Goal: Check status

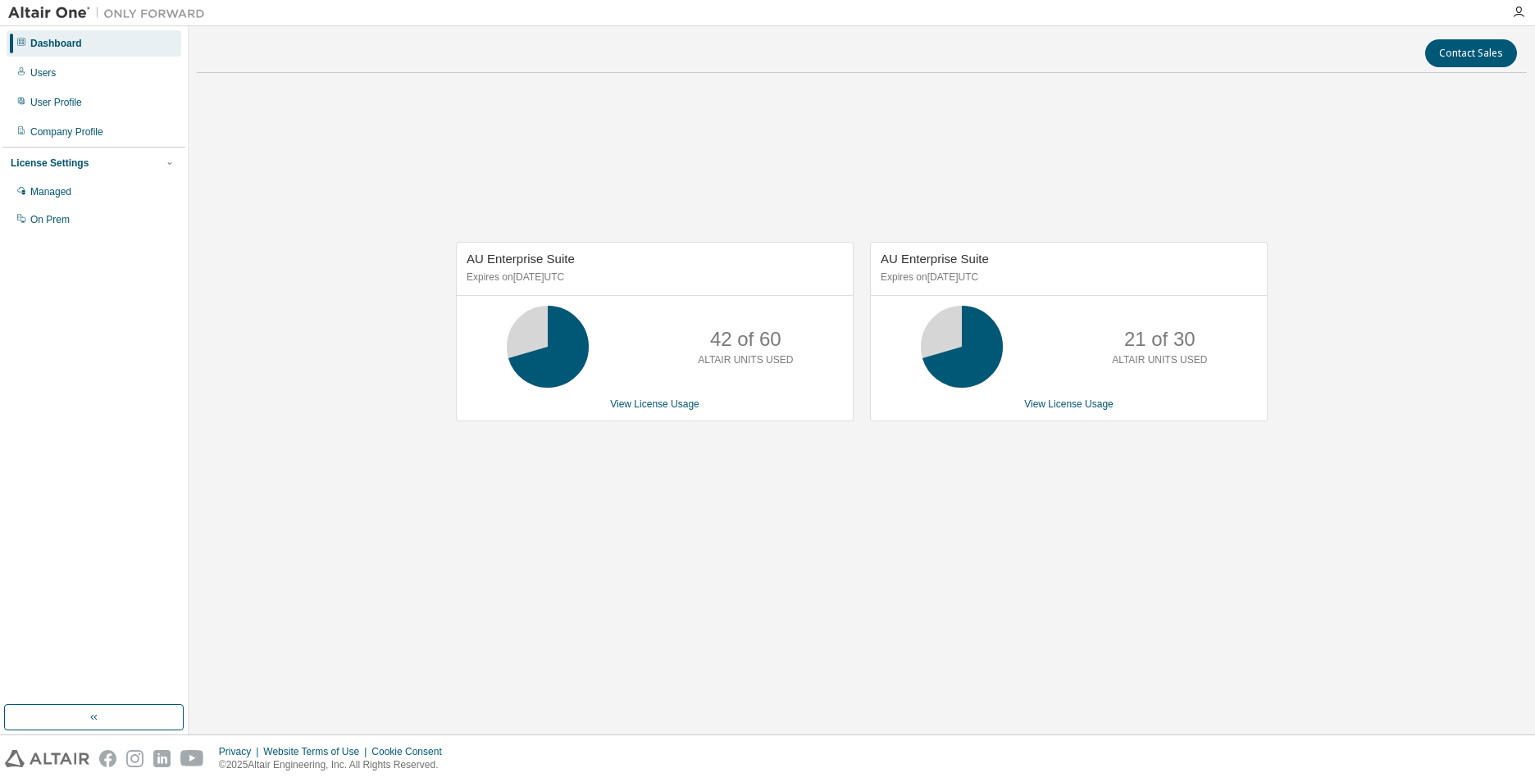
drag, startPoint x: 512, startPoint y: 275, endPoint x: 685, endPoint y: 275, distance: 173.0
click at [685, 275] on p "Expires on December 26, 2025 UTC" at bounding box center [653, 278] width 372 height 14
click at [917, 286] on div "AU Enterprise Suite Expires on September 8, 2025 UTC" at bounding box center [1069, 269] width 396 height 52
drag, startPoint x: 1015, startPoint y: 277, endPoint x: 870, endPoint y: 276, distance: 145.2
click at [870, 276] on div "AU Enterprise Suite Expires on September 8, 2025 UTC 21 of 30 ALTAIR UNITS USED…" at bounding box center [1069, 331] width 398 height 179
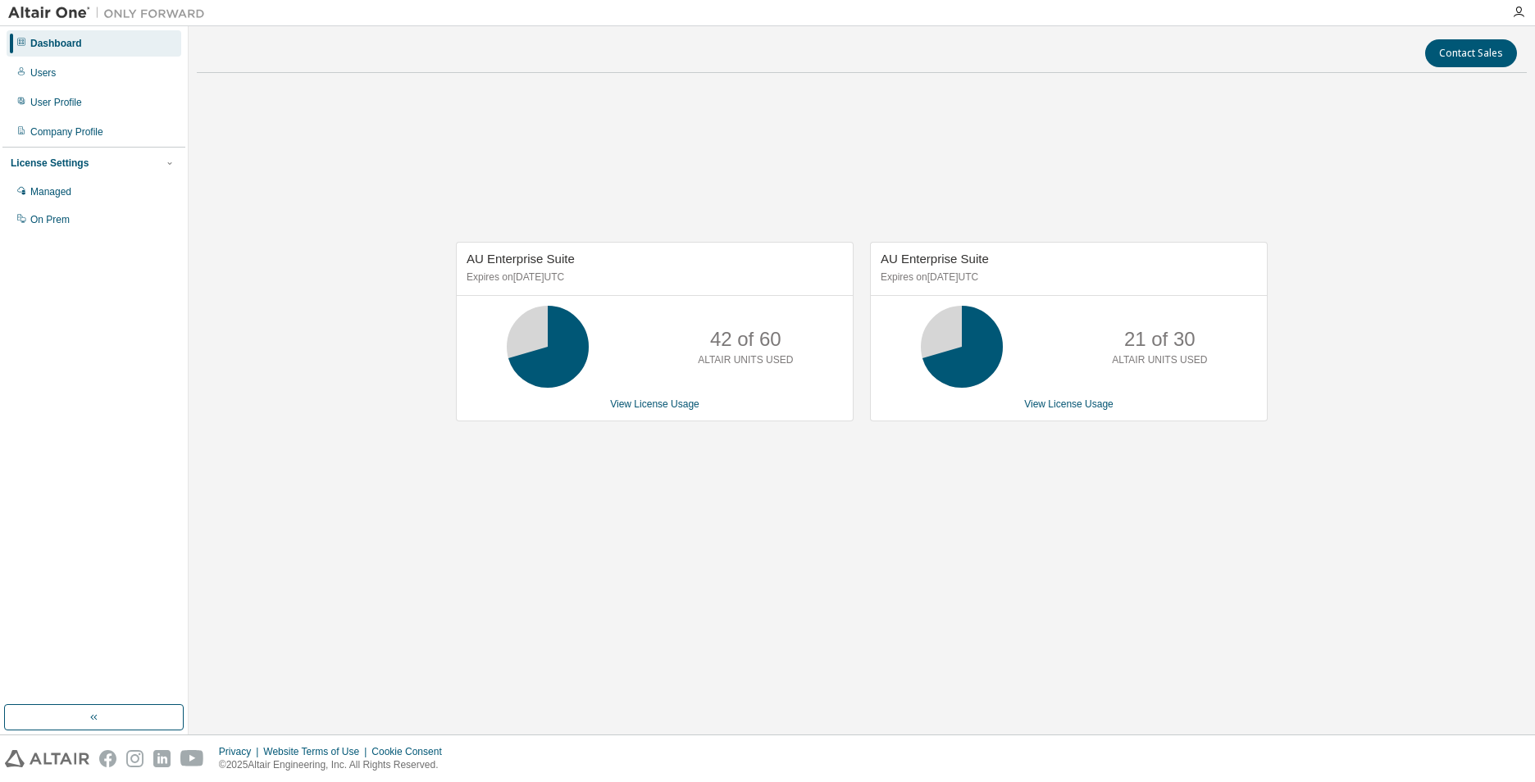
drag, startPoint x: 870, startPoint y: 276, endPoint x: 783, endPoint y: 296, distance: 89.3
click at [783, 296] on div "AU Enterprise Suite Expires on December 26, 2025 UTC 42 of 60 ALTAIR UNITS USED…" at bounding box center [655, 331] width 398 height 179
drag, startPoint x: 935, startPoint y: 271, endPoint x: 887, endPoint y: 271, distance: 48.4
click at [887, 271] on p "Expires on September 8, 2025 UTC" at bounding box center [1067, 278] width 372 height 14
drag, startPoint x: 622, startPoint y: 287, endPoint x: 500, endPoint y: 270, distance: 123.4
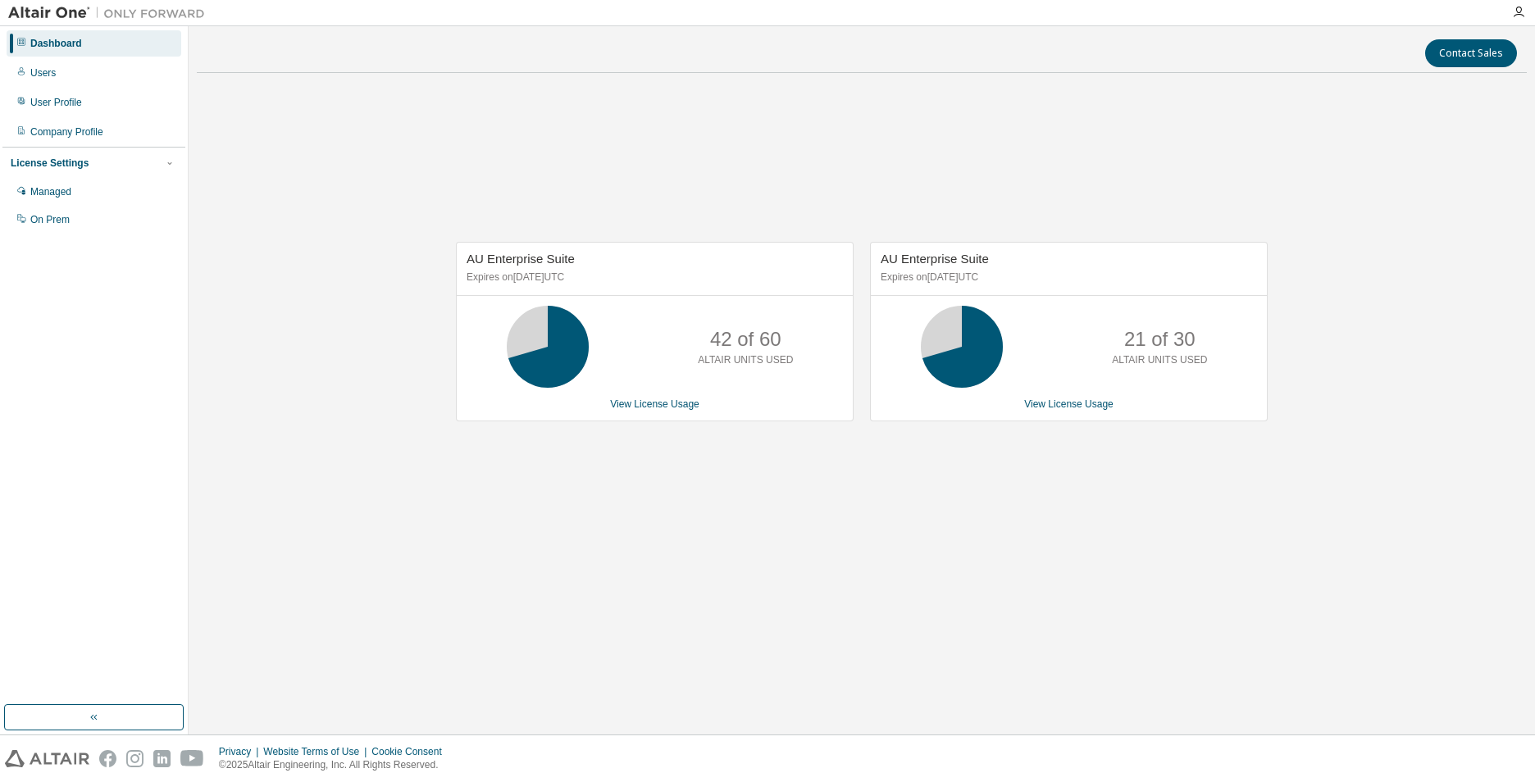
click at [500, 270] on div "AU Enterprise Suite Expires on December 26, 2025 UTC" at bounding box center [655, 269] width 396 height 52
click at [777, 269] on div "AU Enterprise Suite Expires on December 26, 2025 UTC" at bounding box center [655, 269] width 396 height 52
click at [776, 269] on div "AU Enterprise Suite Expires on December 26, 2025 UTC" at bounding box center [655, 269] width 396 height 52
click at [819, 547] on div "AU Enterprise Suite Expires on December 26, 2025 UTC 42 of 60 ALTAIR UNITS USED…" at bounding box center [862, 340] width 1330 height 508
click at [1196, 386] on div "21 of 30 ALTAIR UNITS USED" at bounding box center [1159, 347] width 131 height 82
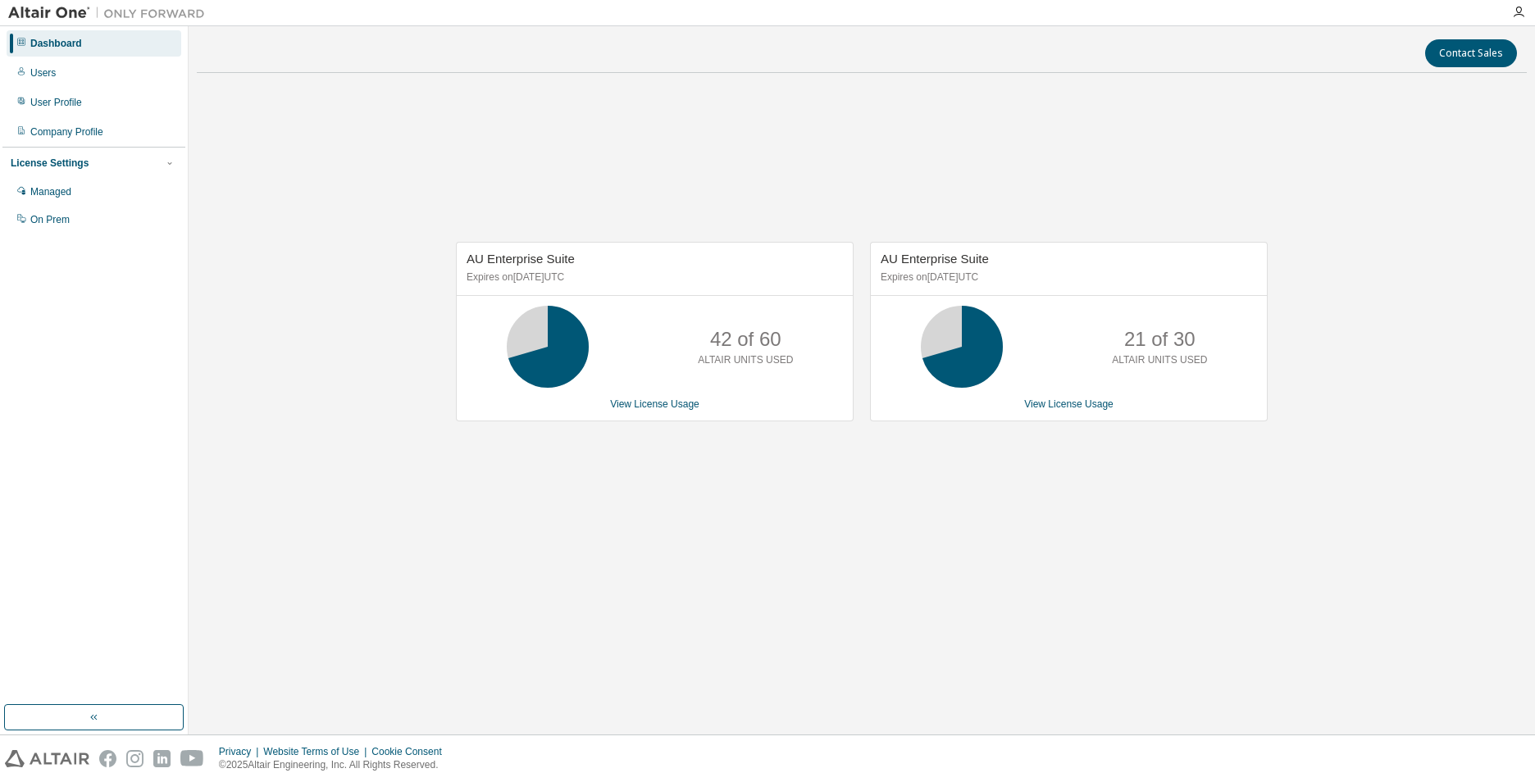
click at [1020, 322] on div "21 of 30 ALTAIR UNITS USED" at bounding box center [1069, 347] width 396 height 82
